Goal: Information Seeking & Learning: Learn about a topic

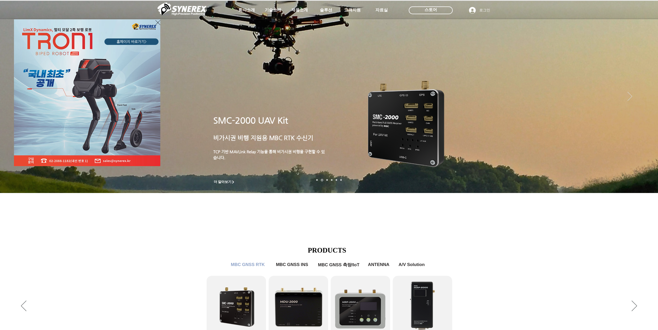
click at [256, 239] on div "LimX Dinamics" at bounding box center [329, 165] width 658 height 330
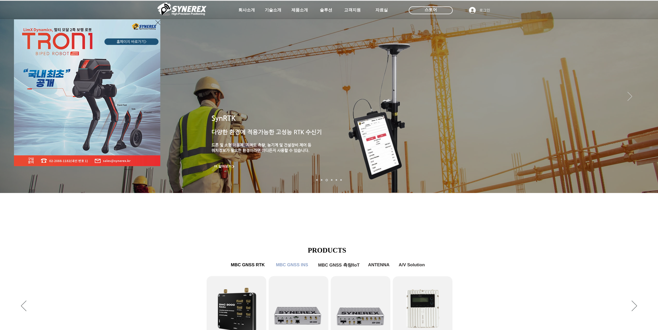
click at [134, 260] on div "LimX Dinamics" at bounding box center [329, 165] width 658 height 330
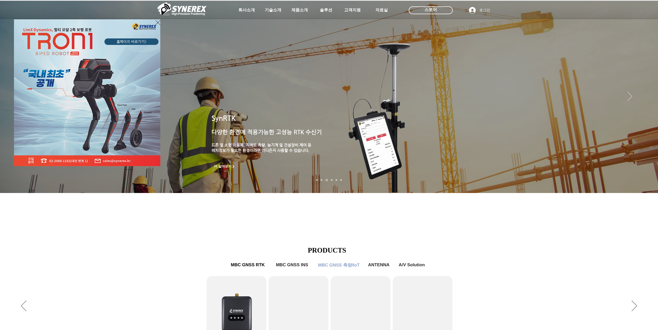
click at [603, 229] on div "LimX Dinamics" at bounding box center [329, 165] width 658 height 330
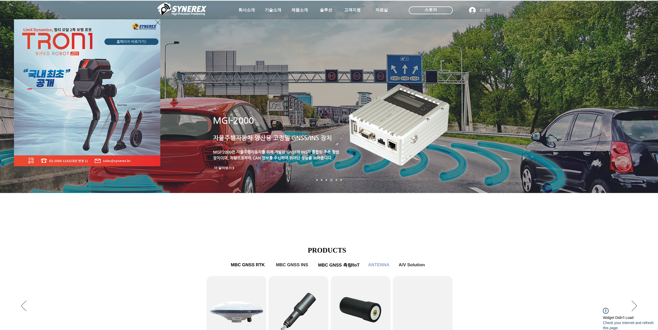
click at [634, 306] on div "LimX Dinamics" at bounding box center [329, 165] width 658 height 330
click at [623, 248] on div "LimX Dinamics" at bounding box center [329, 165] width 658 height 330
click at [99, 141] on img "LimX Dinamics" at bounding box center [87, 92] width 146 height 147
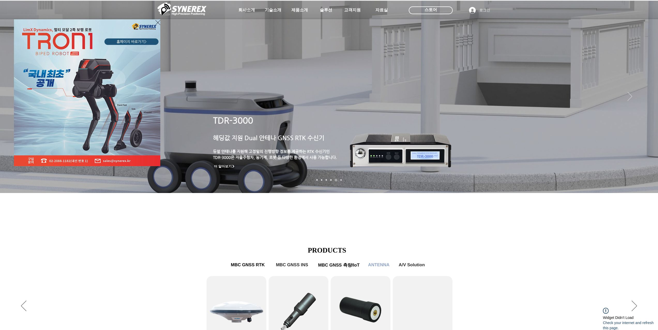
click at [294, 111] on div "LimX Dinamics" at bounding box center [329, 165] width 658 height 330
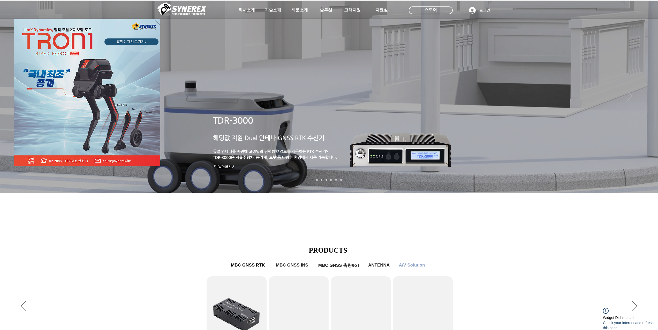
drag, startPoint x: 367, startPoint y: 207, endPoint x: 385, endPoint y: 205, distance: 18.5
click at [367, 207] on div "LimX Dinamics" at bounding box center [329, 165] width 658 height 330
click at [248, 11] on div "LimX Dinamics" at bounding box center [329, 165] width 658 height 330
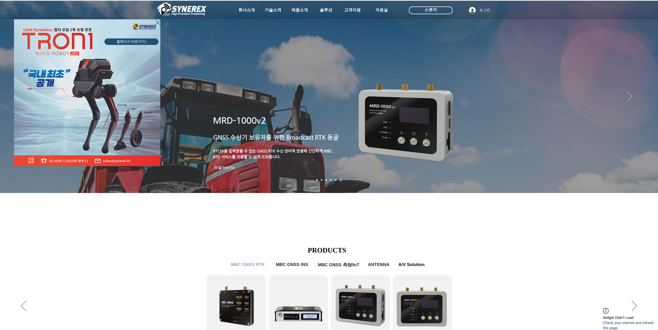
click at [250, 11] on div "LimX Dinamics" at bounding box center [329, 165] width 658 height 330
click at [156, 22] on icon "사이트로 돌아가기" at bounding box center [157, 22] width 5 height 6
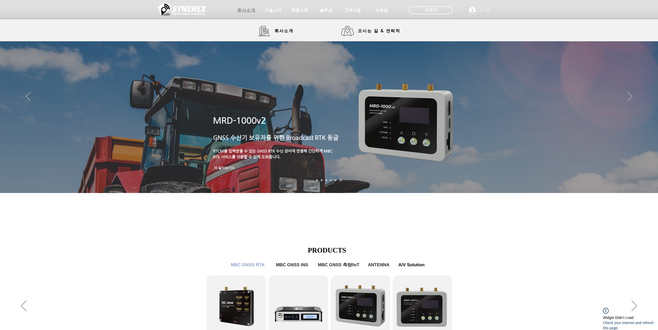
click at [244, 11] on span "회사소개" at bounding box center [246, 10] width 18 height 5
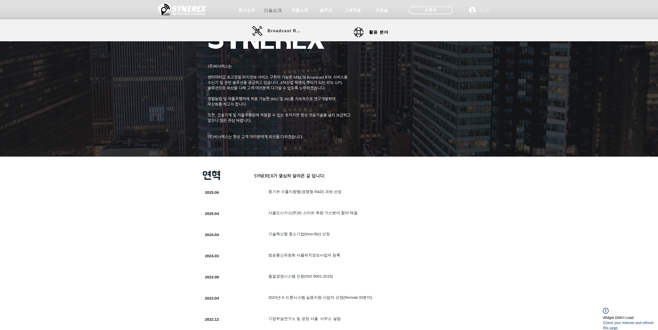
click at [272, 12] on span "기술소개" at bounding box center [273, 10] width 18 height 5
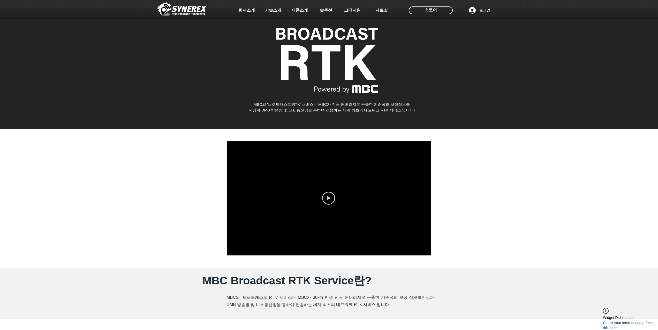
click at [329, 197] on icon "Play video" at bounding box center [328, 198] width 13 height 13
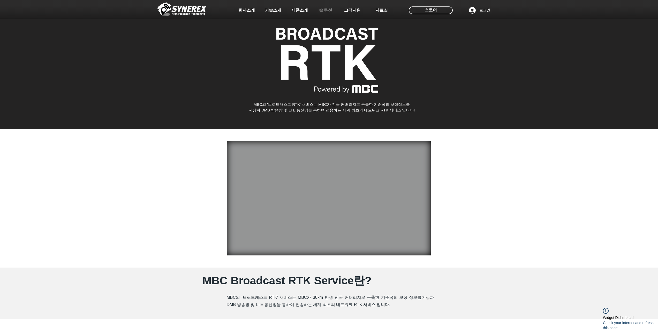
click at [329, 12] on span "솔루션" at bounding box center [326, 10] width 14 height 5
